Goal: Use online tool/utility: Utilize a website feature to perform a specific function

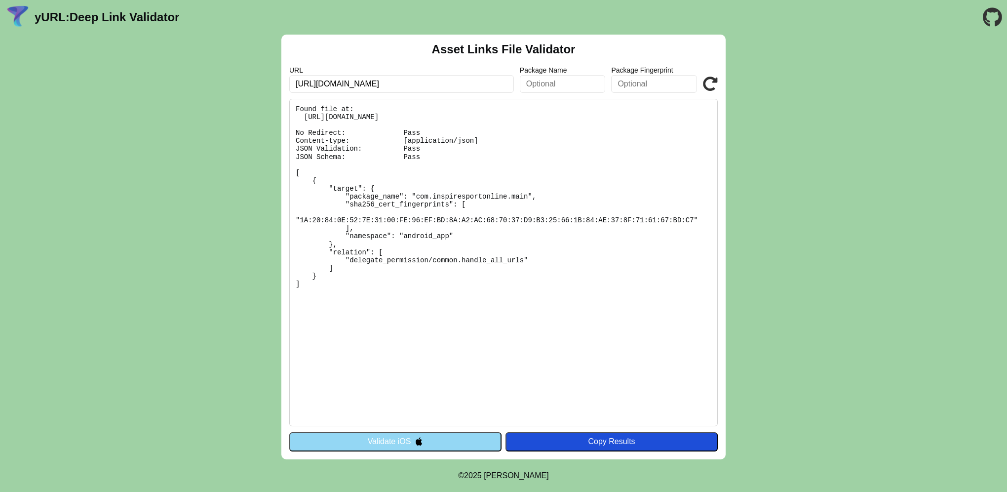
click at [339, 83] on input "https://app.inspiretek.io/" at bounding box center [401, 84] width 225 height 18
type input "[URL][DOMAIN_NAME]"
click button "Validate" at bounding box center [0, 0] width 0 height 0
click at [427, 442] on button "Validate iOS" at bounding box center [395, 441] width 212 height 19
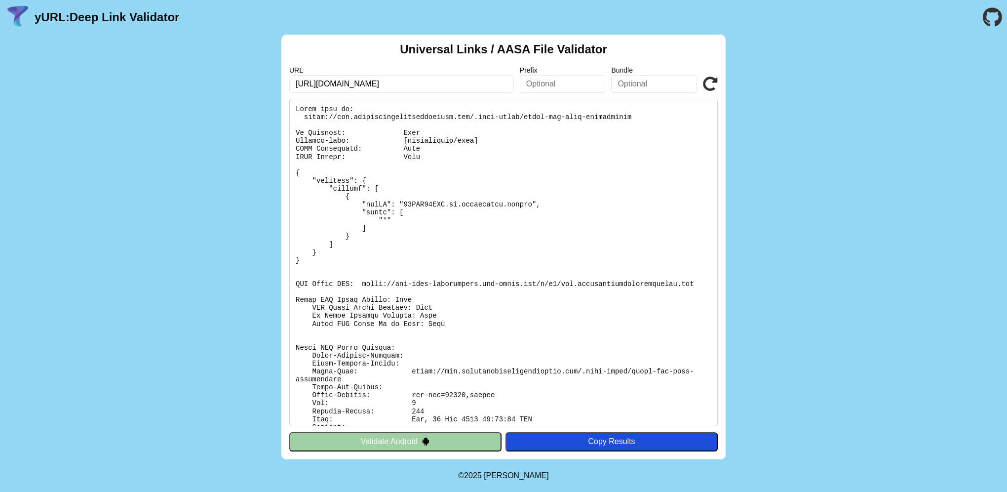
click at [432, 437] on button "Validate Android" at bounding box center [395, 441] width 212 height 19
click at [430, 442] on img at bounding box center [426, 441] width 8 height 8
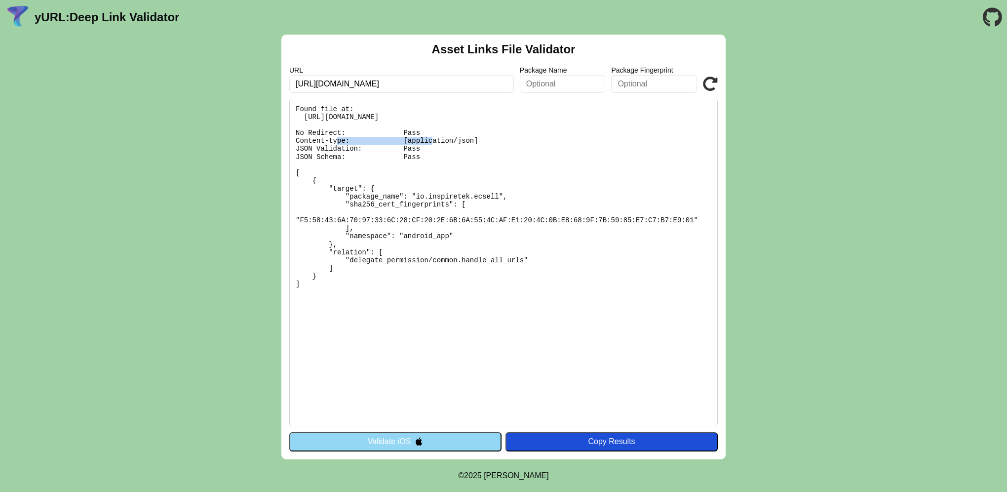
drag, startPoint x: 573, startPoint y: 120, endPoint x: 504, endPoint y: 119, distance: 69.1
click at [504, 119] on pre "Found file at: https://app.coachingeffectassessment.com/.well-known/assetlinks.…" at bounding box center [503, 262] width 429 height 327
copy pre "assetlinks.json"
click at [407, 446] on button "Validate iOS" at bounding box center [395, 441] width 212 height 19
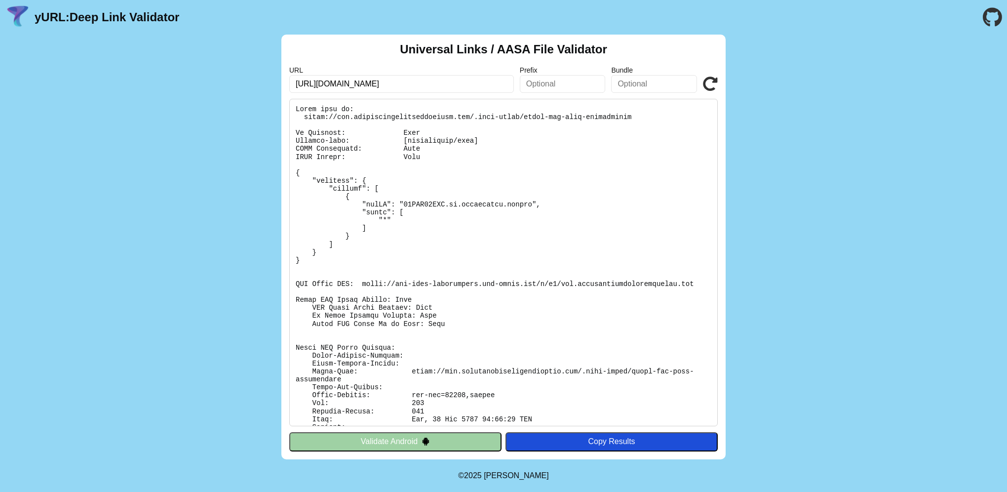
click at [407, 444] on button "Validate Android" at bounding box center [395, 441] width 212 height 19
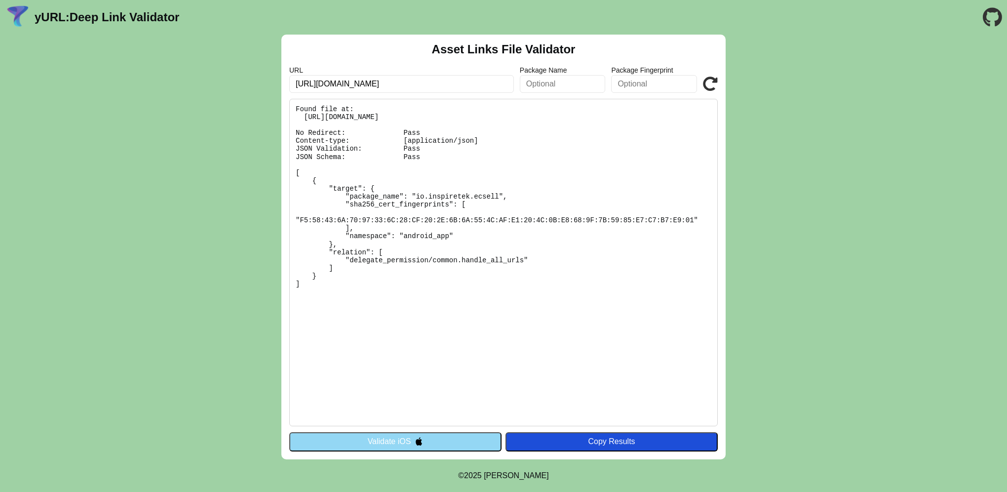
click at [406, 444] on button "Validate iOS" at bounding box center [395, 441] width 212 height 19
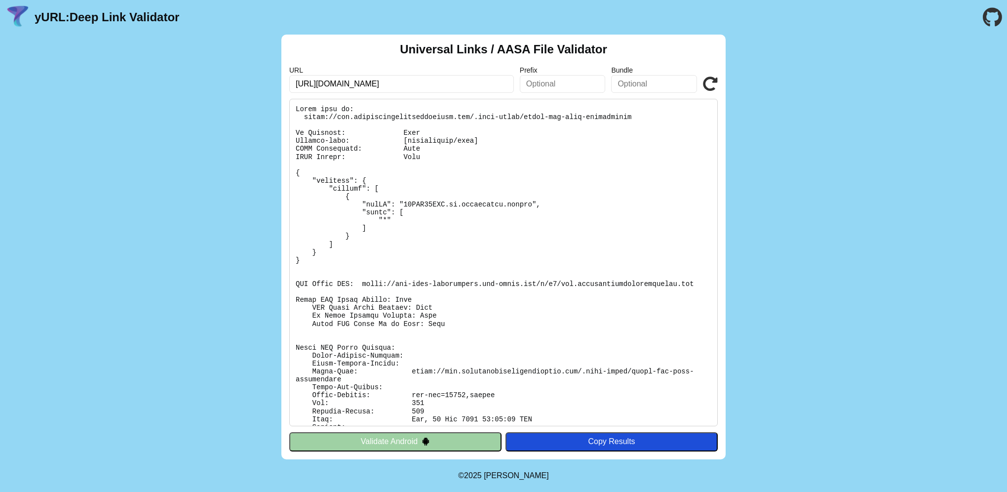
click at [406, 445] on button "Validate Android" at bounding box center [395, 441] width 212 height 19
